Goal: Communication & Community: Answer question/provide support

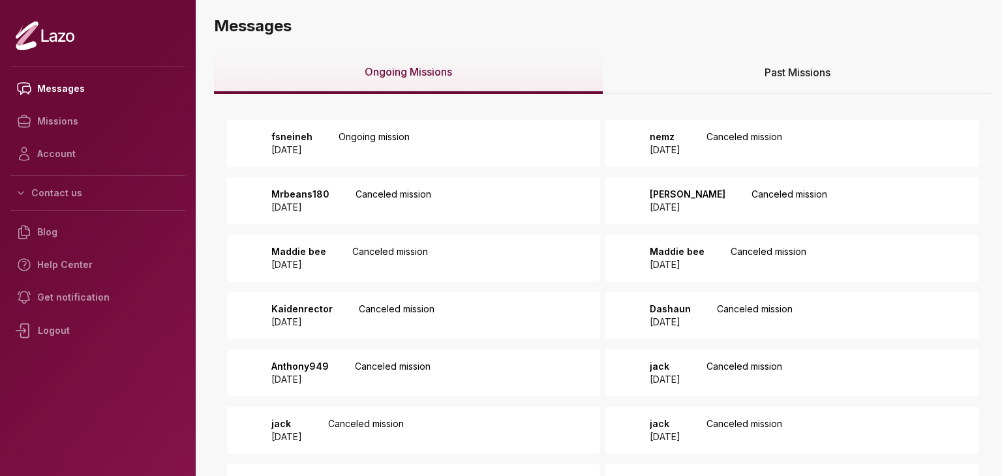
click at [524, 145] on div "fsneineh 2025 September 15 Ongoing mission" at bounding box center [413, 143] width 373 height 47
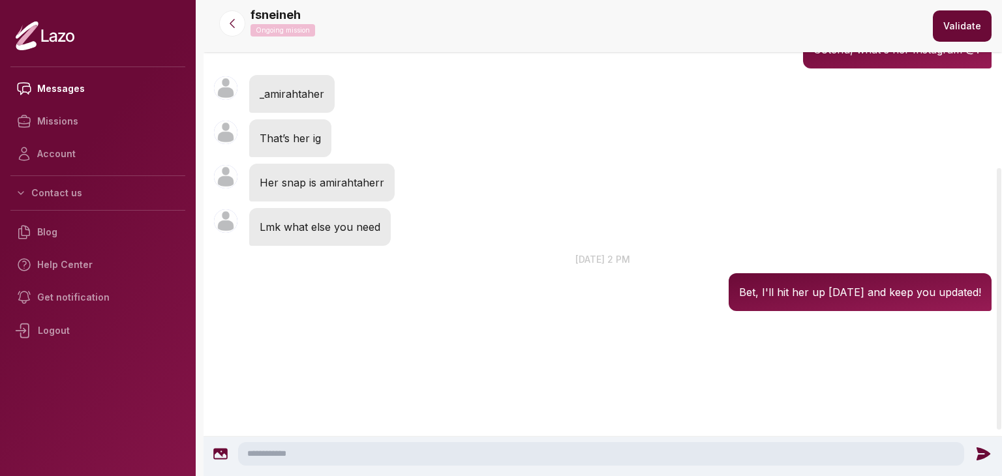
scroll to position [305, 0]
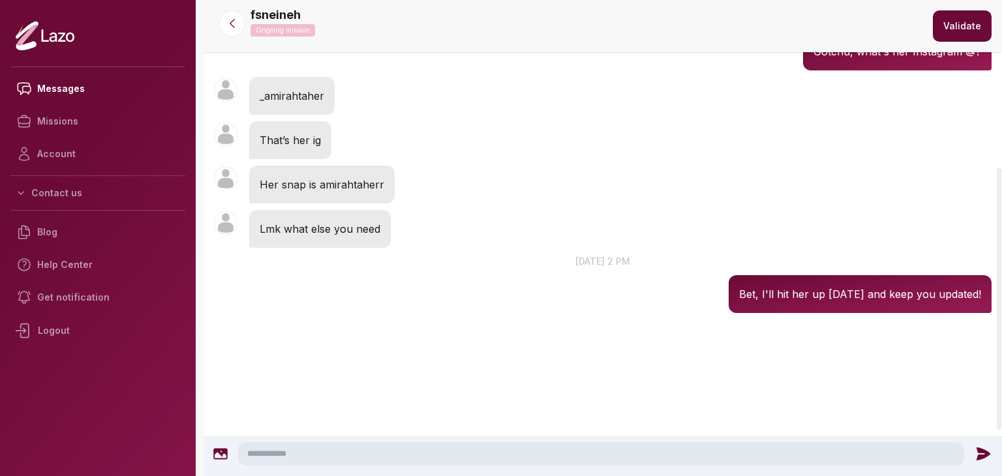
click at [440, 443] on textarea at bounding box center [601, 453] width 726 height 23
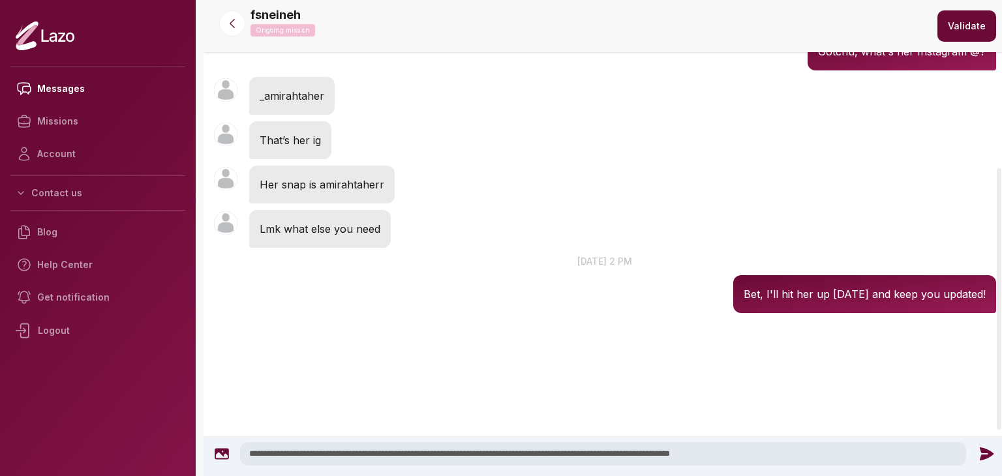
type textarea "**********"
click at [984, 455] on icon at bounding box center [986, 454] width 14 height 13
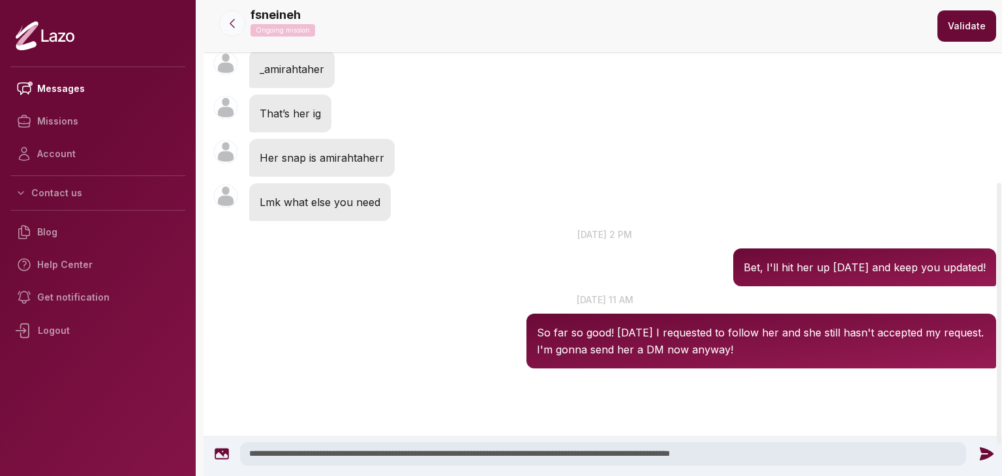
click at [237, 28] on icon at bounding box center [232, 23] width 13 height 13
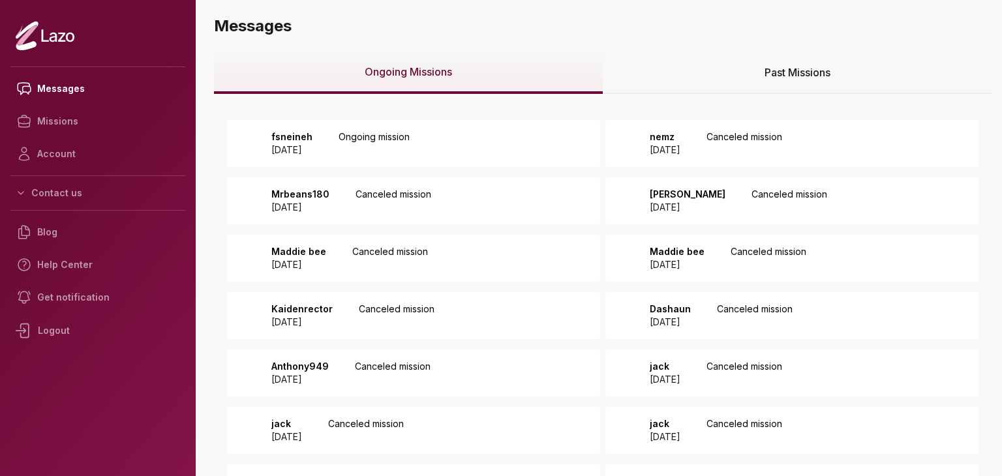
click at [743, 80] on div "Past Missions" at bounding box center [797, 73] width 389 height 42
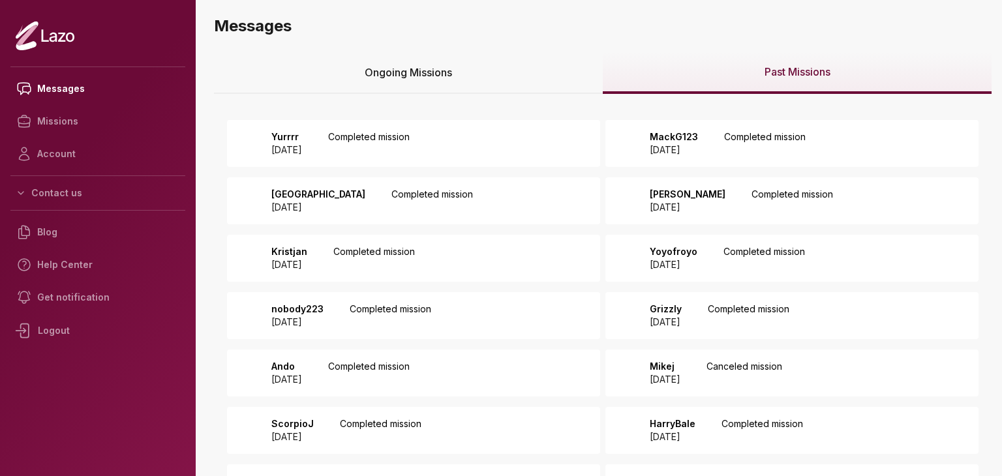
click at [517, 166] on div "Yurrrr [DATE] Completed mission" at bounding box center [413, 143] width 373 height 47
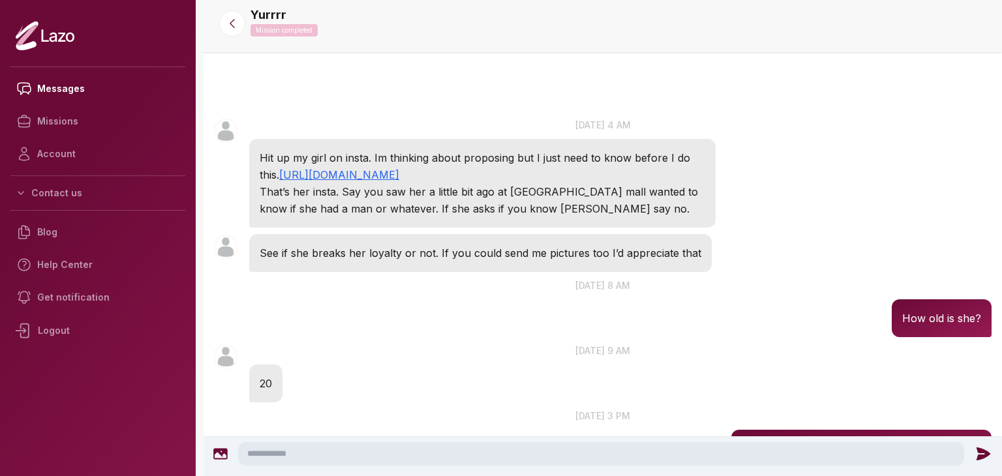
click at [488, 450] on textarea at bounding box center [601, 453] width 726 height 23
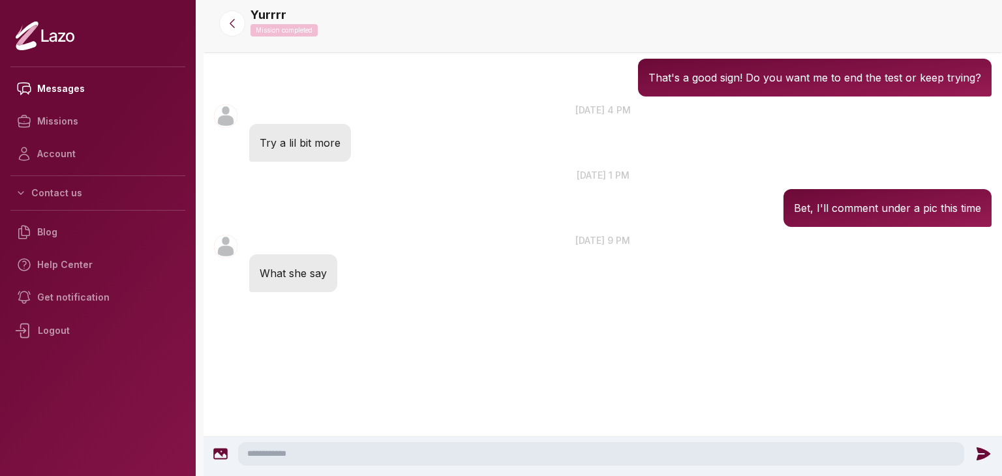
scroll to position [908, 0]
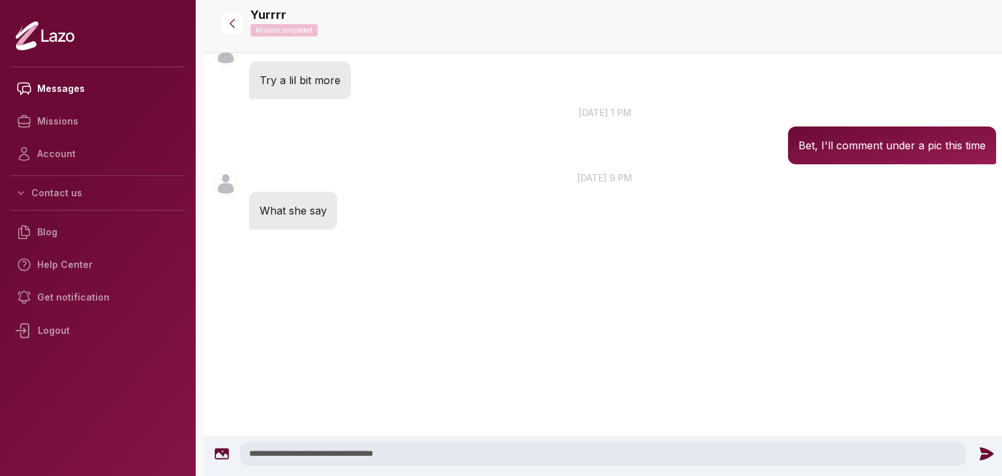
type textarea "**********"
click at [979, 458] on icon at bounding box center [986, 454] width 14 height 13
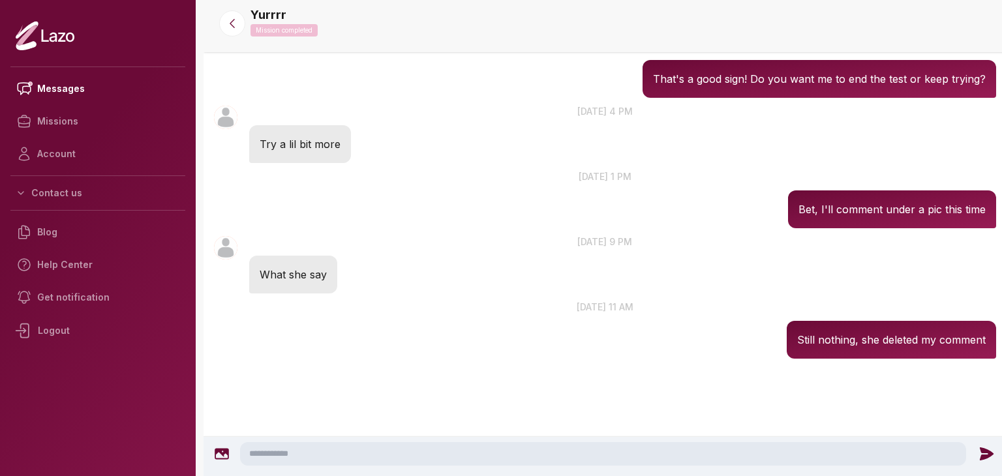
scroll to position [834, 0]
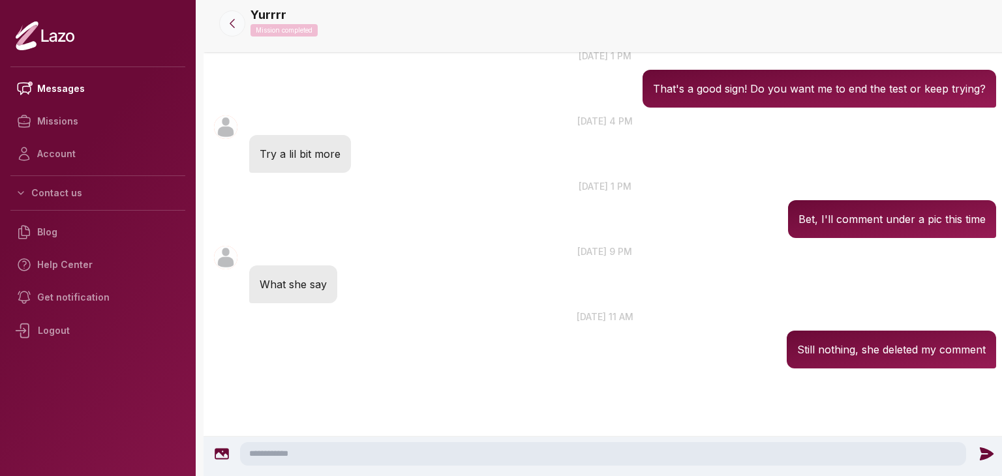
click at [238, 17] on icon at bounding box center [232, 23] width 13 height 13
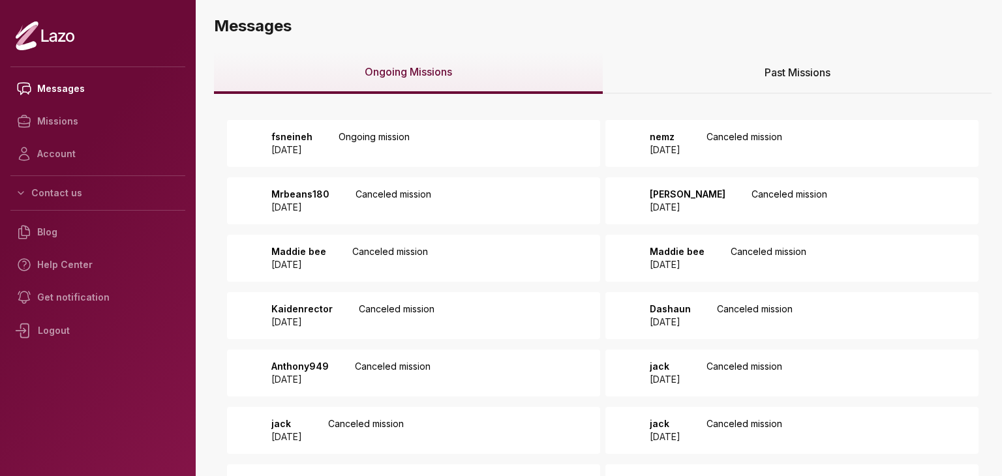
click at [696, 66] on div "Past Missions" at bounding box center [797, 73] width 389 height 42
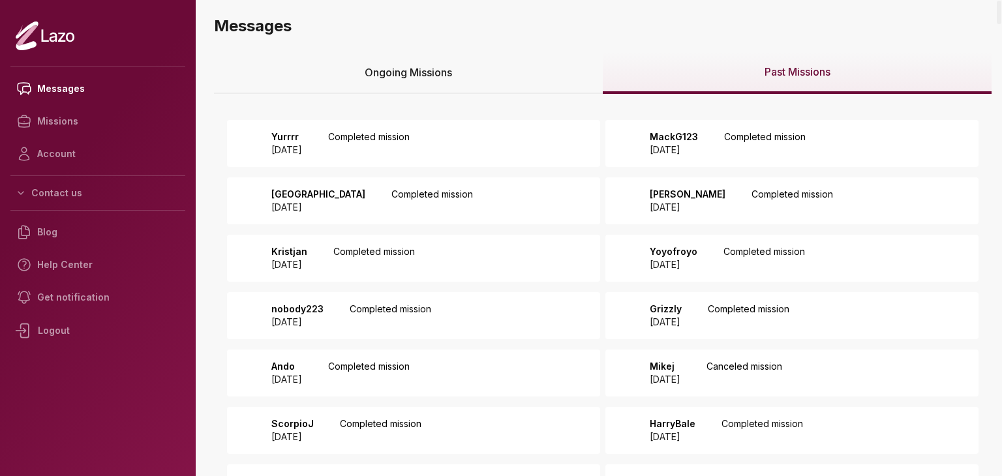
click at [831, 149] on div "MackG123 2025 August 25 Completed mission" at bounding box center [791, 143] width 373 height 47
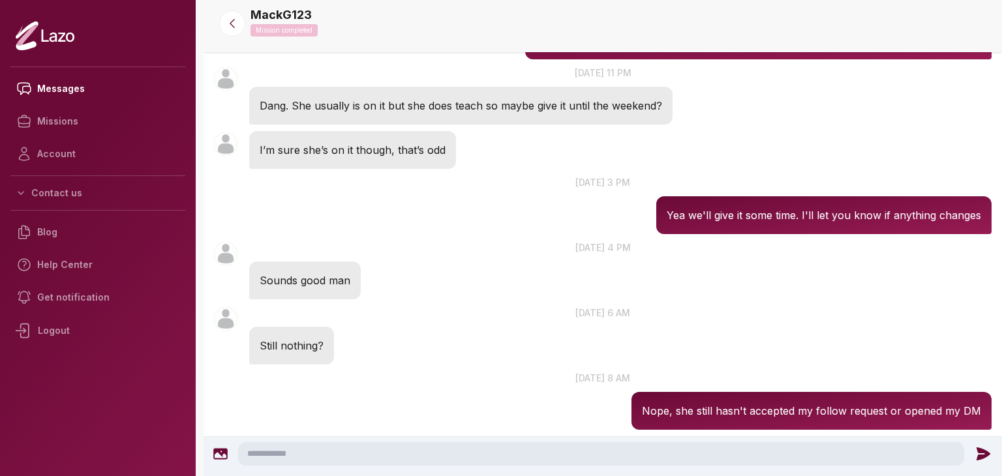
scroll to position [1184, 0]
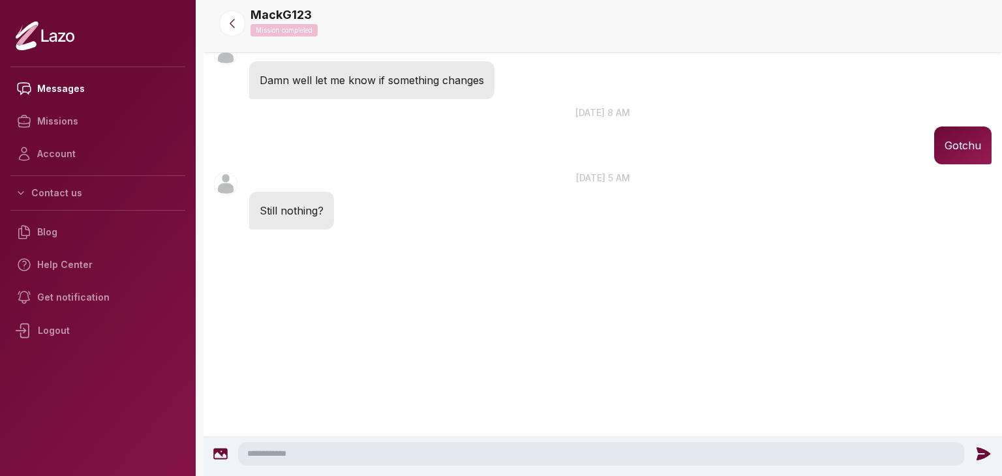
click at [666, 465] on textarea at bounding box center [601, 453] width 726 height 23
type textarea "**********"
click at [987, 446] on icon at bounding box center [986, 454] width 17 height 17
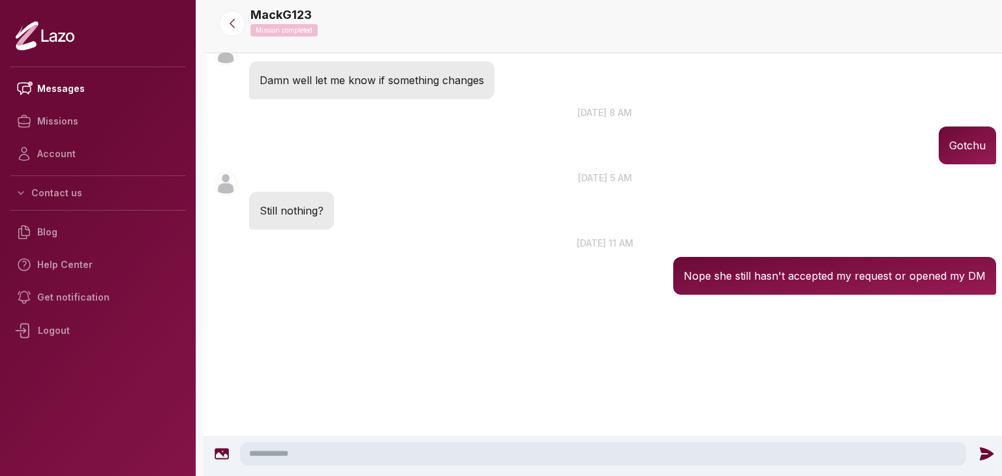
scroll to position [1110, 0]
